Goal: Information Seeking & Learning: Find specific fact

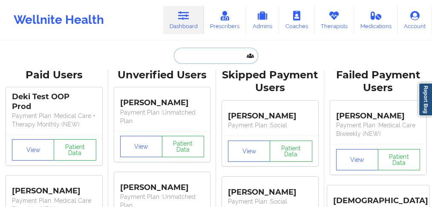
click at [202, 55] on input "text" at bounding box center [216, 56] width 84 height 16
paste input "[PERSON_NAME]"
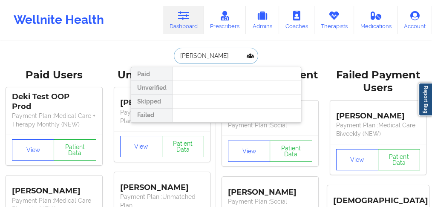
drag, startPoint x: 201, startPoint y: 55, endPoint x: 165, endPoint y: 49, distance: 35.8
click at [165, 49] on div "[PERSON_NAME] Paid Unverified Skipped Failed" at bounding box center [216, 56] width 170 height 16
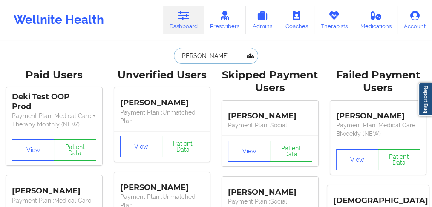
type input "colon"
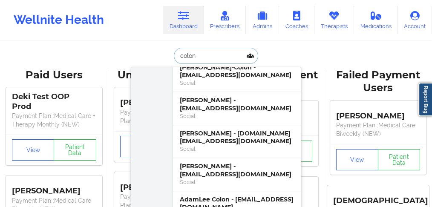
scroll to position [454, 0]
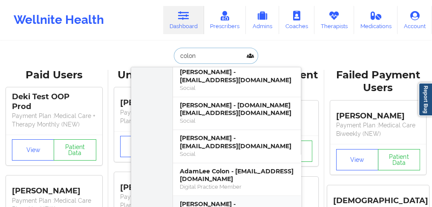
click at [203, 200] on div "[PERSON_NAME] - [EMAIL_ADDRESS][DOMAIN_NAME]" at bounding box center [237, 208] width 114 height 16
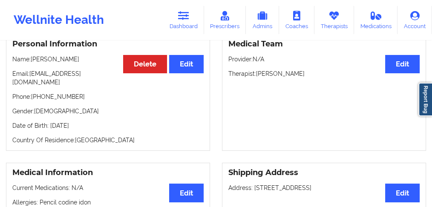
scroll to position [85, 0]
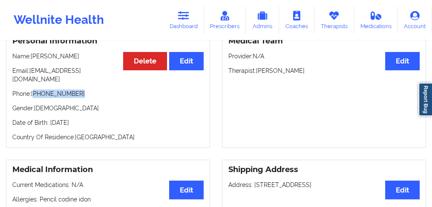
drag, startPoint x: 80, startPoint y: 89, endPoint x: 34, endPoint y: 88, distance: 46.0
click at [34, 89] on p "Phone: [PHONE_NUMBER]" at bounding box center [107, 93] width 191 height 9
copy p "[PHONE_NUMBER]"
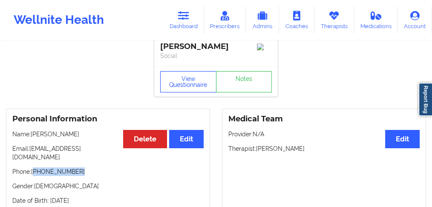
scroll to position [0, 0]
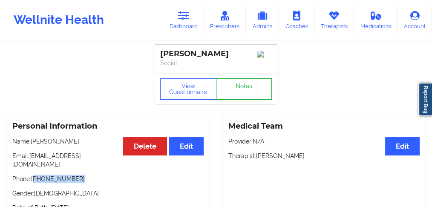
click at [243, 93] on link "Notes" at bounding box center [244, 88] width 56 height 21
click at [186, 76] on div "View Questionnaire Notes" at bounding box center [215, 88] width 123 height 31
click at [183, 93] on button "View Questionnaire" at bounding box center [188, 88] width 56 height 21
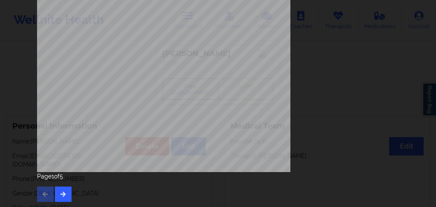
scroll to position [199, 0]
click at [64, 191] on icon "button" at bounding box center [63, 193] width 7 height 5
click at [66, 192] on button "button" at bounding box center [63, 193] width 17 height 15
click at [65, 194] on button "button" at bounding box center [63, 193] width 17 height 15
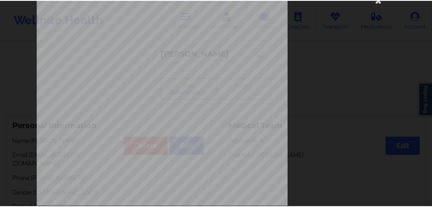
scroll to position [0, 0]
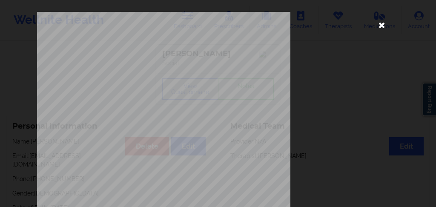
click at [380, 25] on icon at bounding box center [382, 25] width 14 height 14
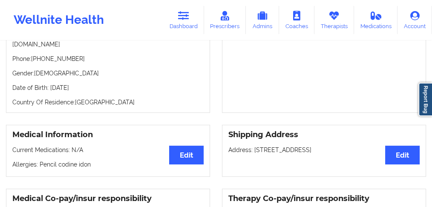
scroll to position [85, 0]
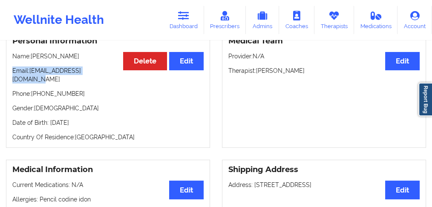
drag, startPoint x: 110, startPoint y: 74, endPoint x: 6, endPoint y: 73, distance: 103.5
click at [6, 73] on div "Personal Information Edit Delete Name: [PERSON_NAME] Email: [EMAIL_ADDRESS][DOM…" at bounding box center [108, 89] width 204 height 117
copy p "Email: [EMAIL_ADDRESS][DOMAIN_NAME]"
